Goal: Navigation & Orientation: Go to known website

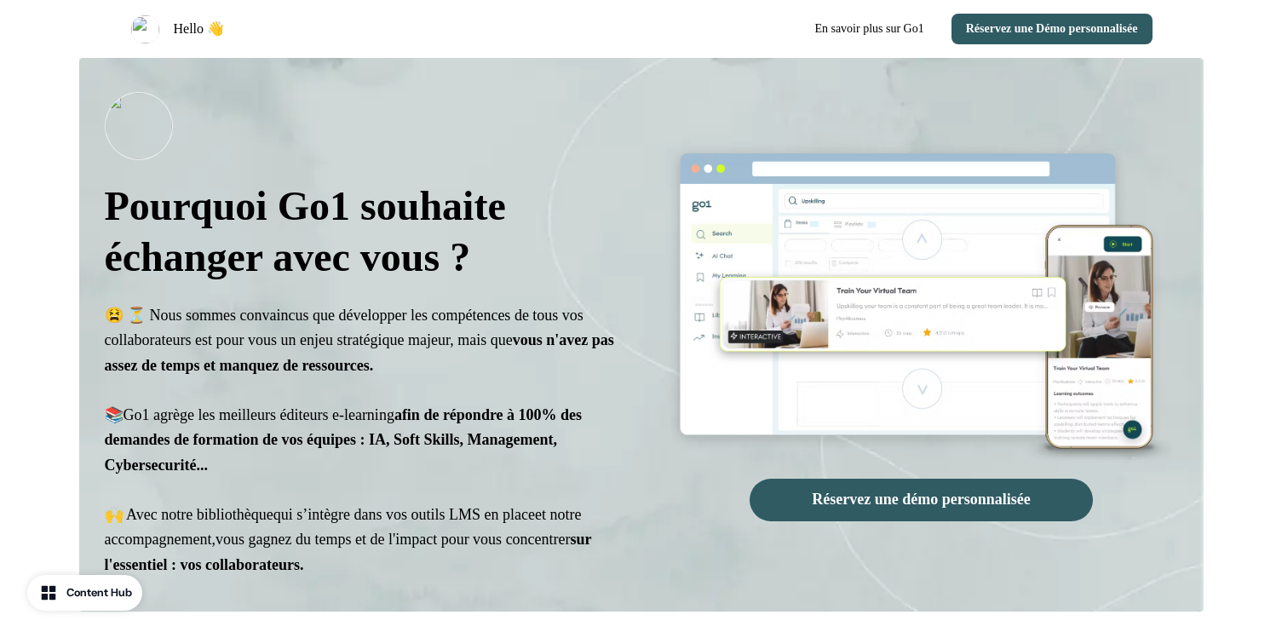
select select "**"
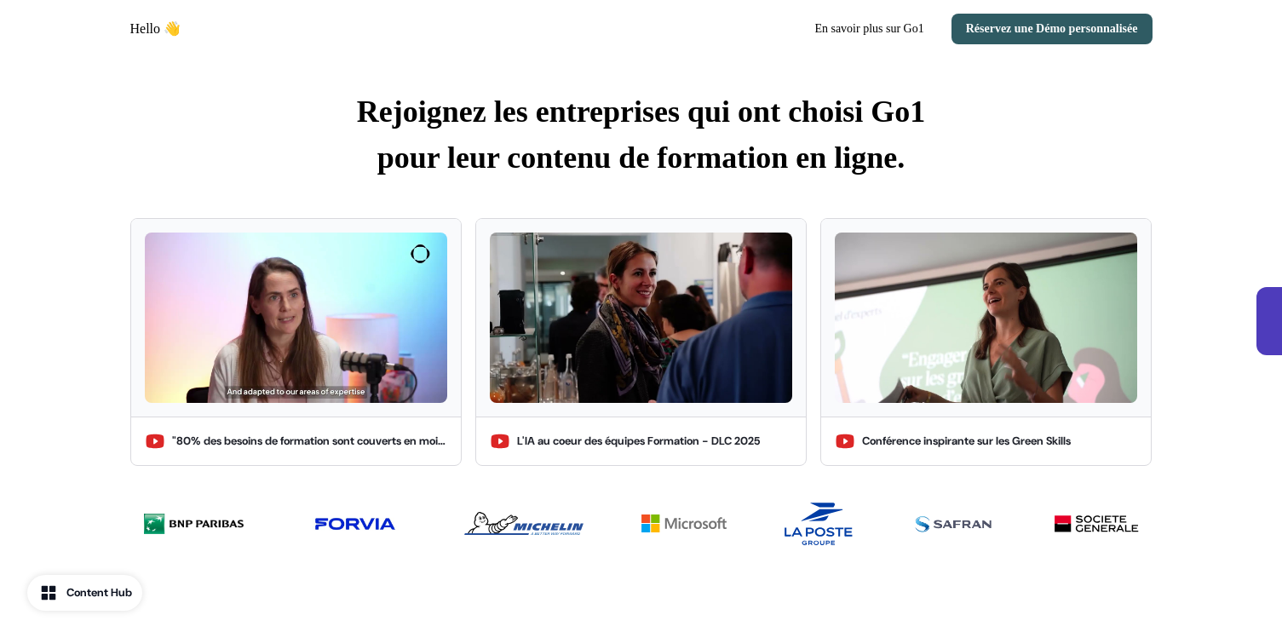
scroll to position [457, 0]
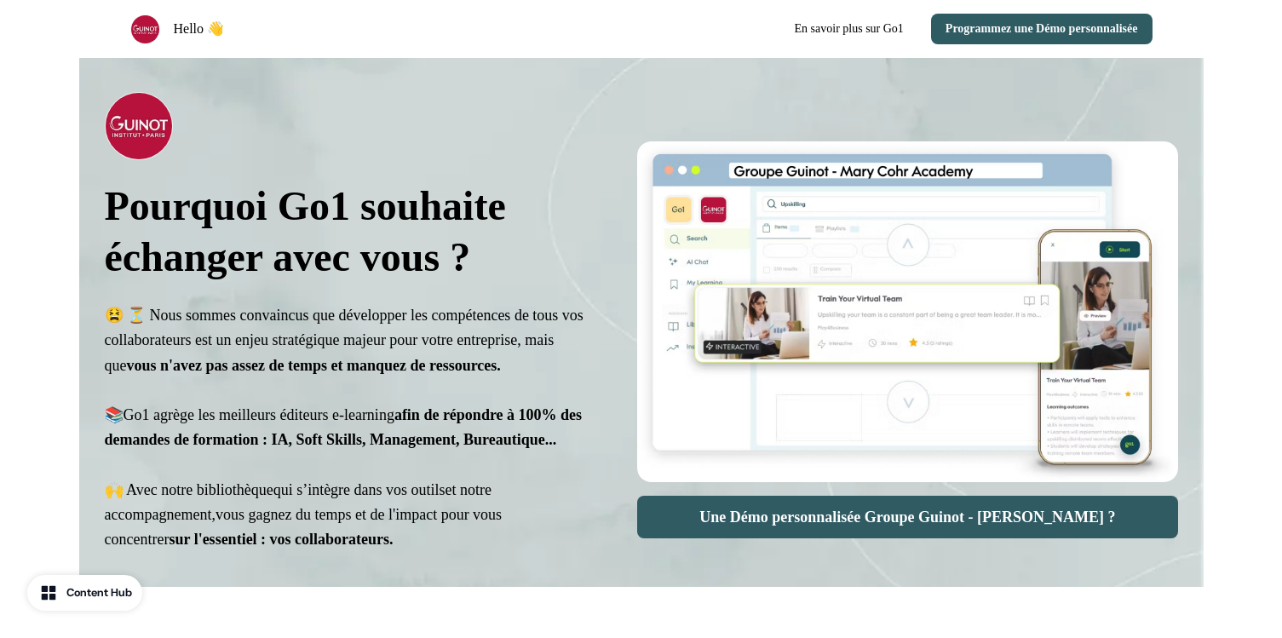
select select "**"
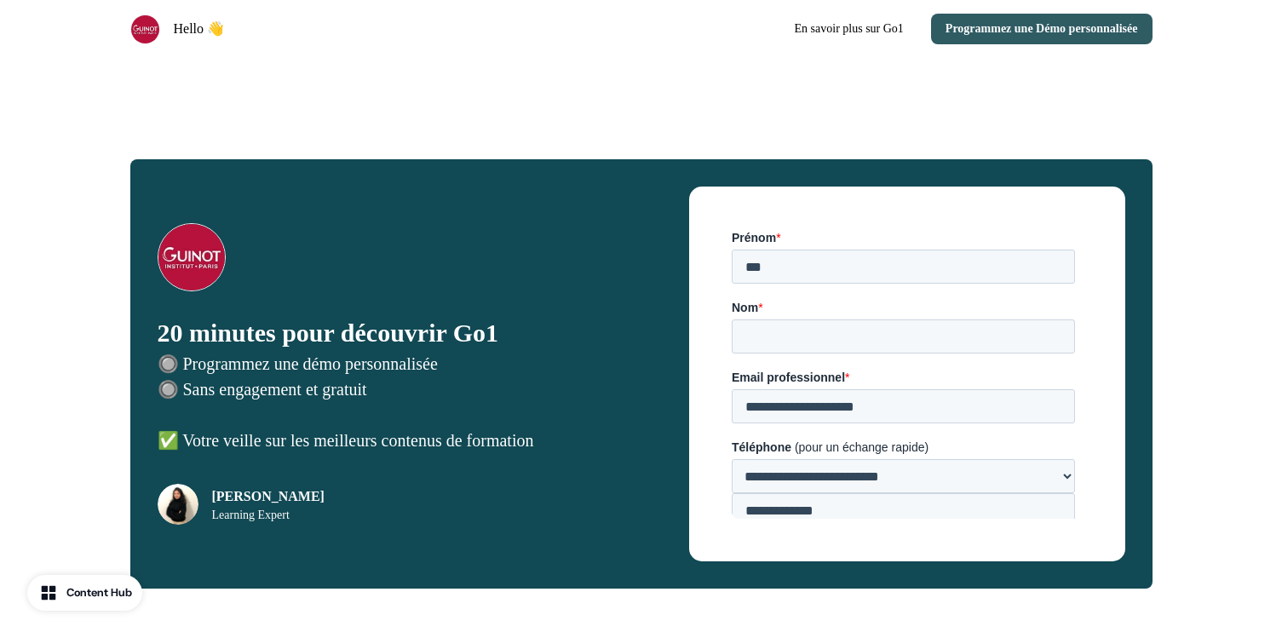
scroll to position [3123, 0]
